Goal: Information Seeking & Learning: Understand process/instructions

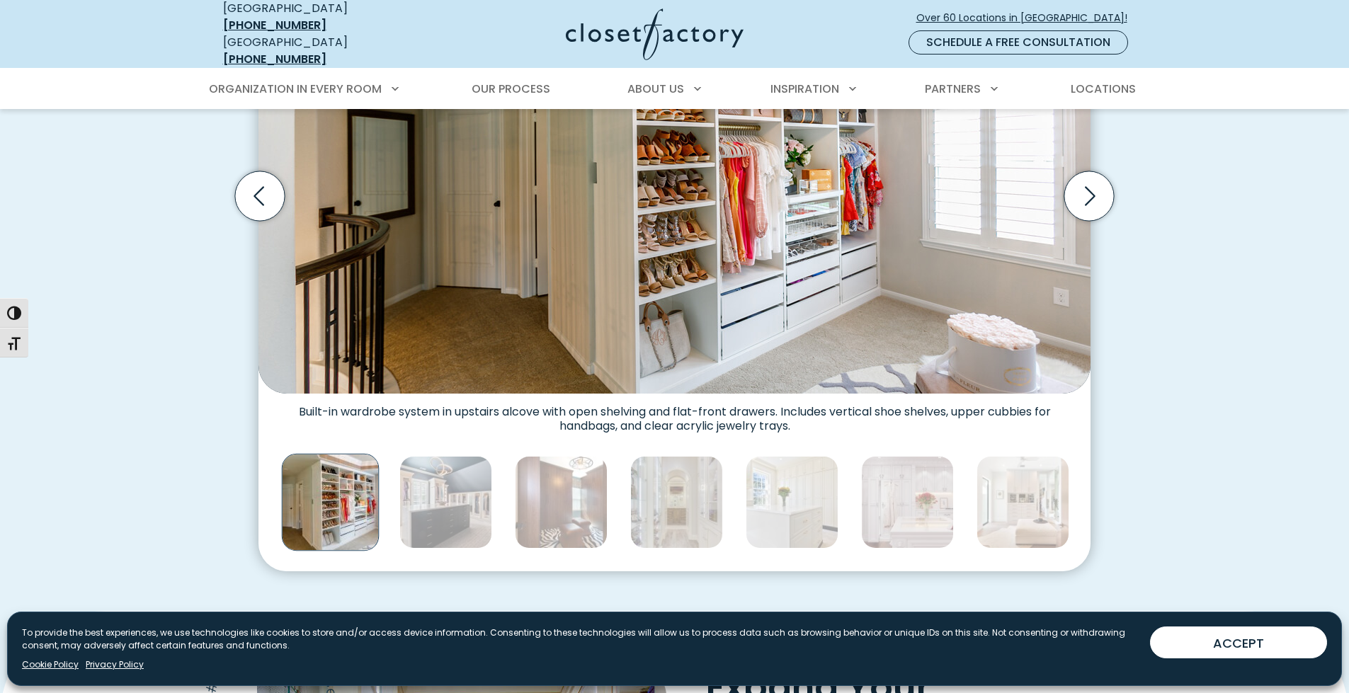
scroll to position [638, 0]
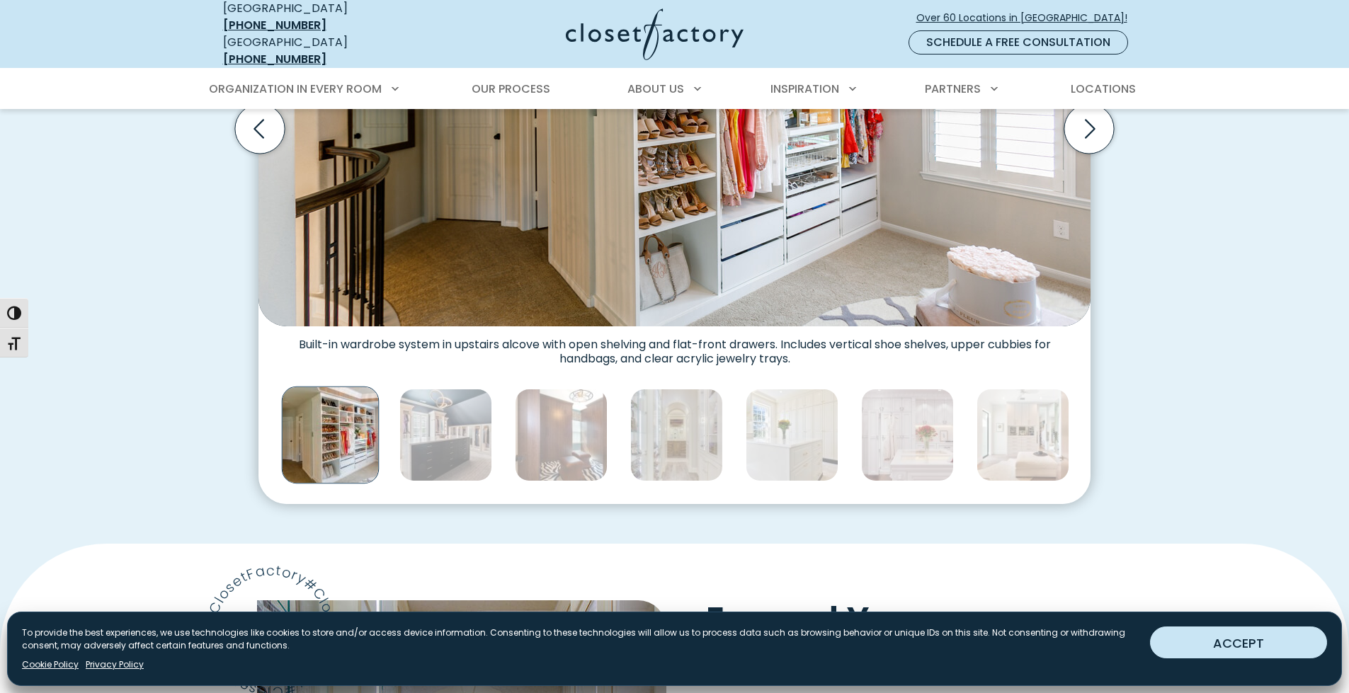
click at [1228, 651] on button "ACCEPT" at bounding box center [1238, 643] width 177 height 32
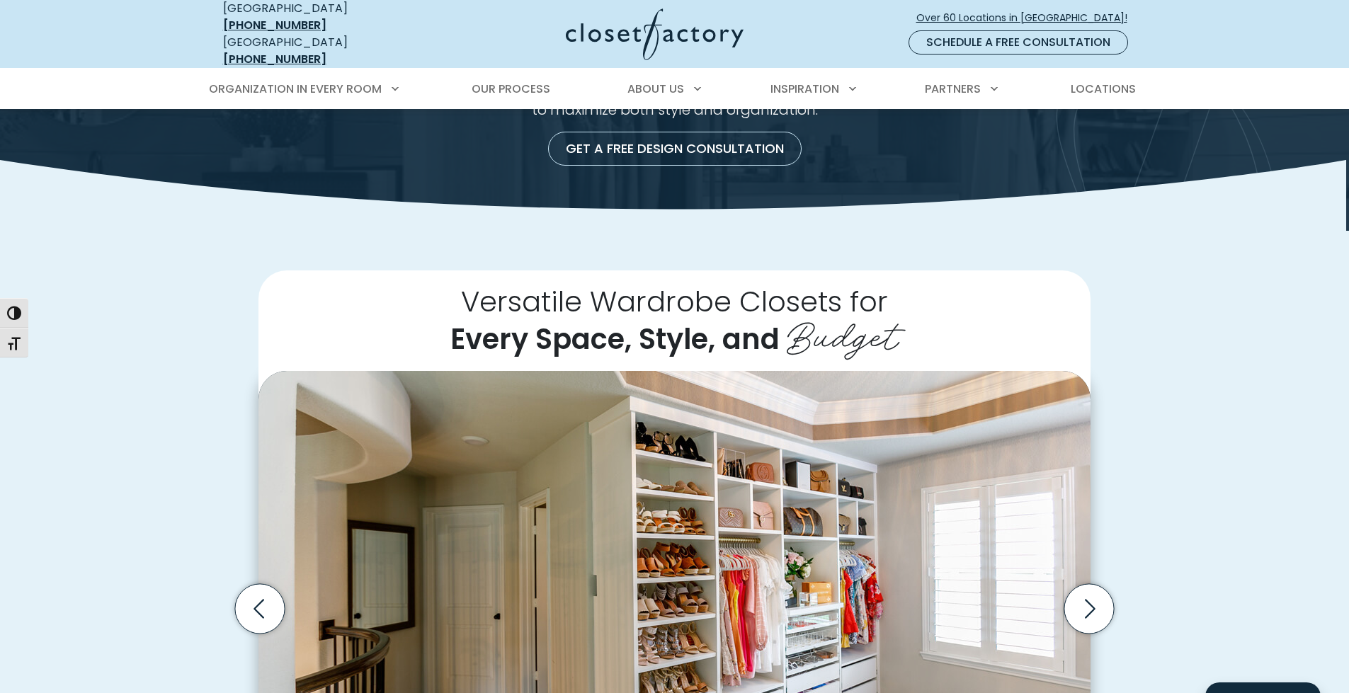
scroll to position [0, 0]
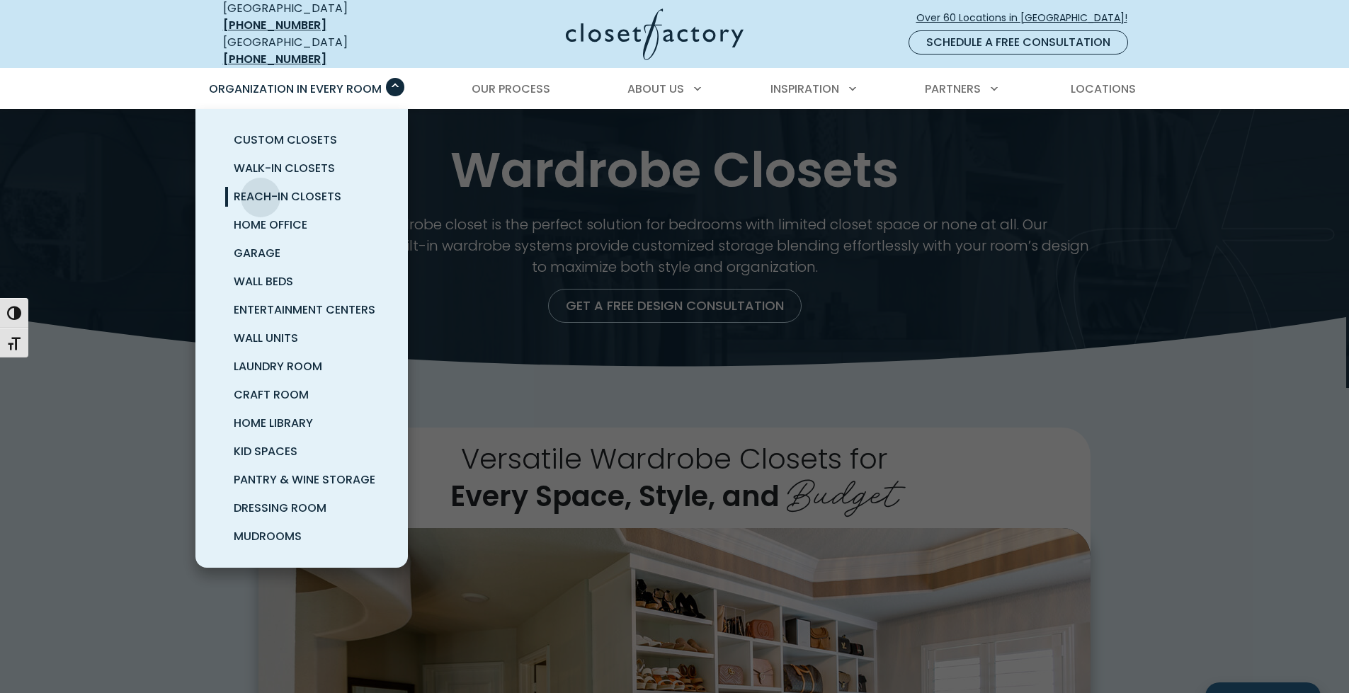
click at [261, 188] on span "Reach-In Closets" at bounding box center [288, 196] width 108 height 16
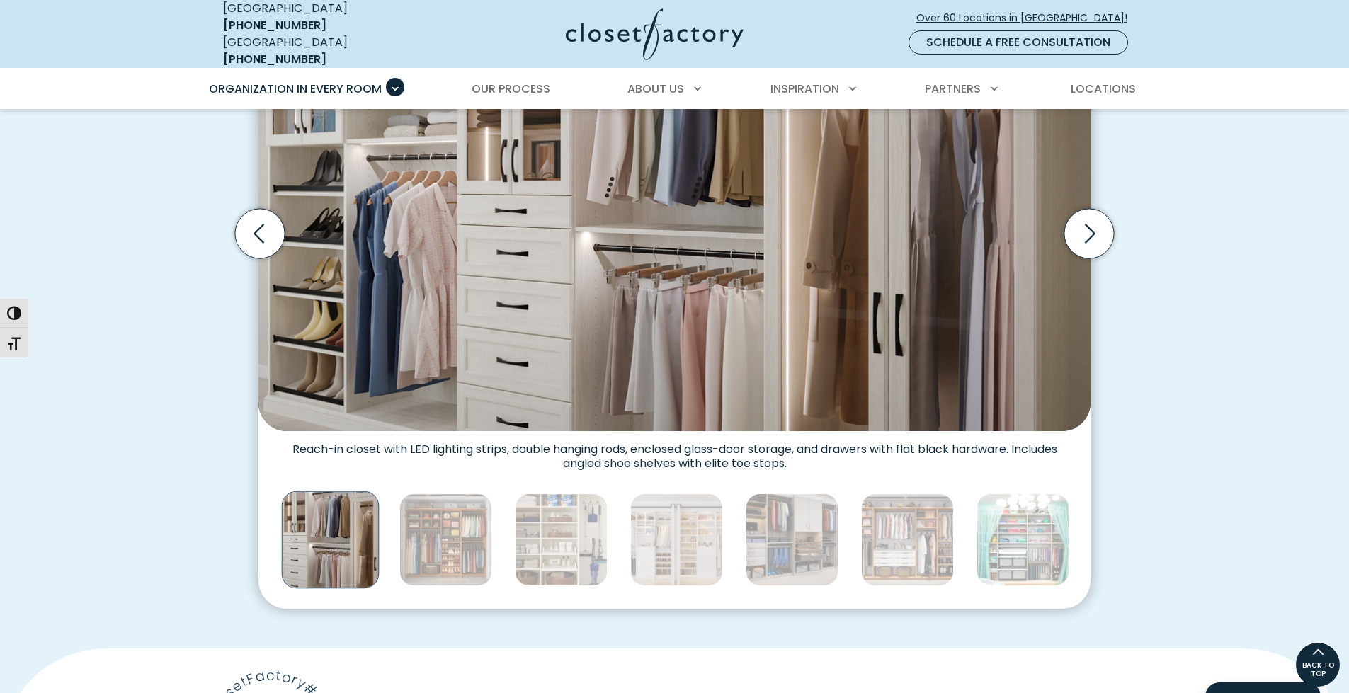
scroll to position [354, 0]
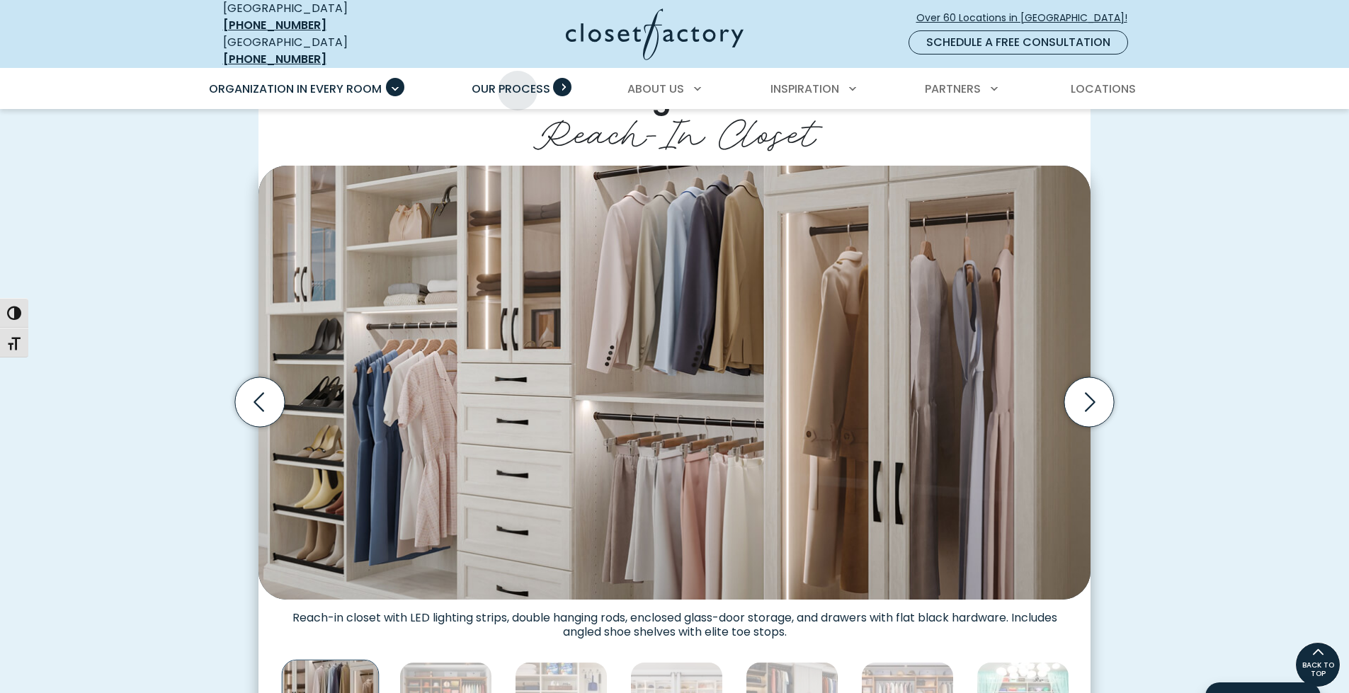
click at [518, 81] on span "Our Process" at bounding box center [511, 89] width 79 height 16
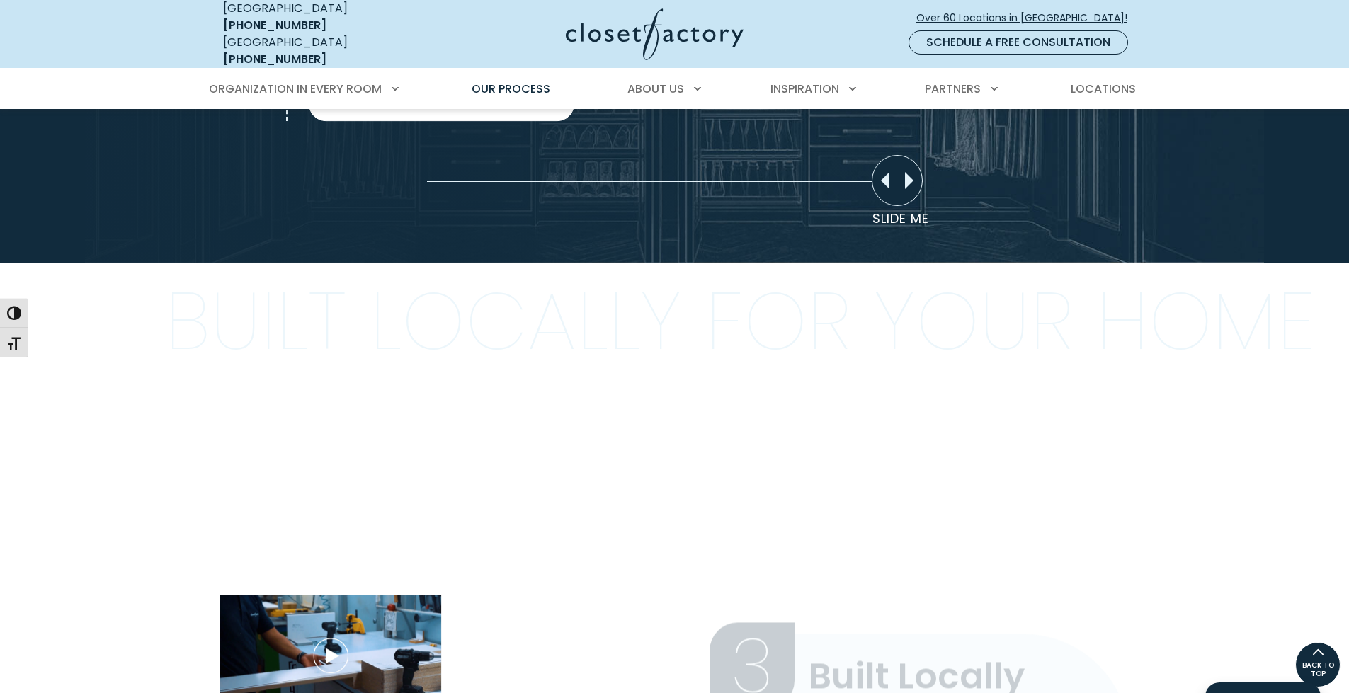
scroll to position [779, 0]
